Goal: Find specific page/section: Find specific page/section

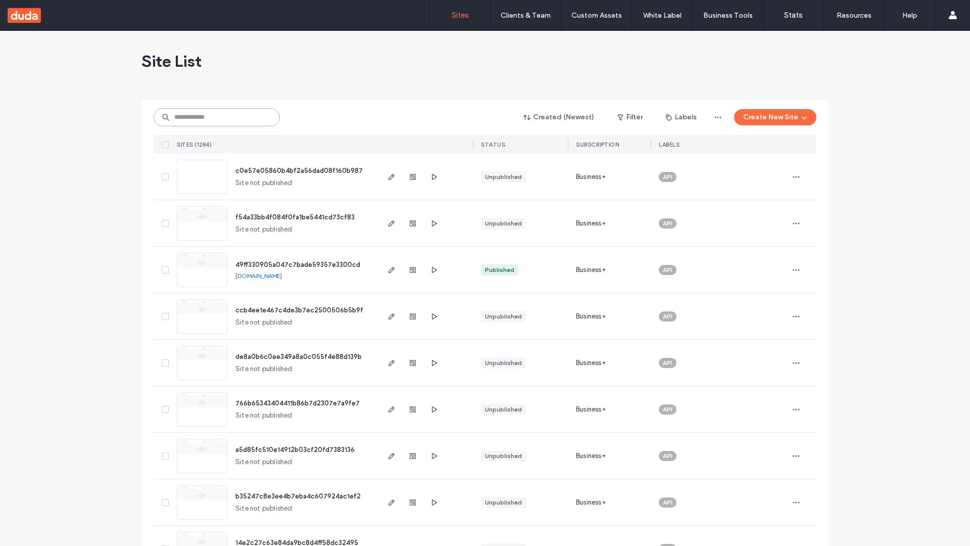
click at [217, 117] on input at bounding box center [217, 117] width 126 height 18
type input "**********"
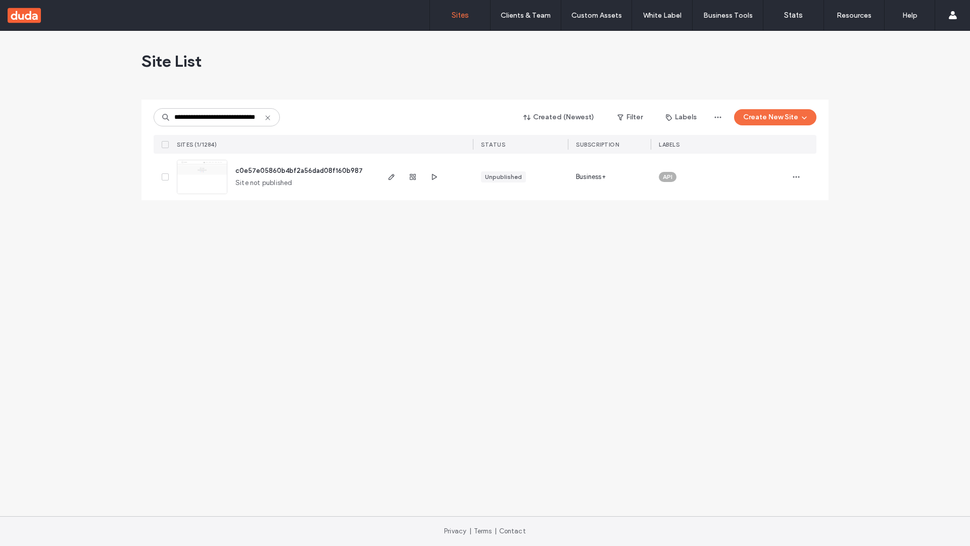
click at [299, 170] on span "c0e57e05860b4bf2a56dad08f160b987" at bounding box center [298, 171] width 127 height 8
